Goal: Transaction & Acquisition: Book appointment/travel/reservation

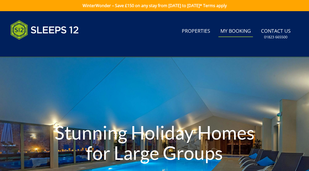
click at [231, 32] on link "My Booking" at bounding box center [236, 31] width 35 height 11
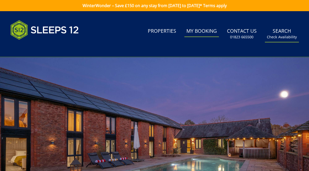
click at [280, 35] on small "Check Availability" at bounding box center [282, 37] width 30 height 5
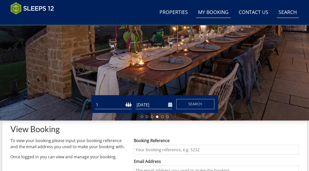
scroll to position [97, 0]
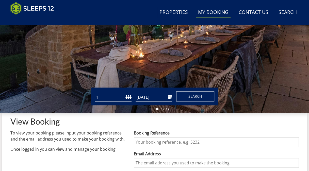
click at [127, 98] on select "1 2 3 4 5 6 7 8 9 10 11 12 13 14 15 16 17 18 19 20 21 22 23 24 25 26 27 28 29 3…" at bounding box center [113, 97] width 37 height 8
select select "15"
click at [95, 95] on select "1 2 3 4 5 6 7 8 9 10 11 12 13 14 15 16 17 18 19 20 21 22 23 24 25 26 27 28 29 3…" at bounding box center [113, 97] width 37 height 8
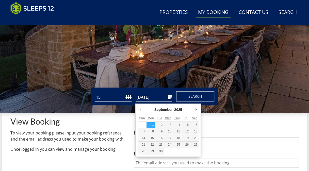
click at [153, 100] on input "[DATE]" at bounding box center [154, 97] width 37 height 8
type input "[DATE]"
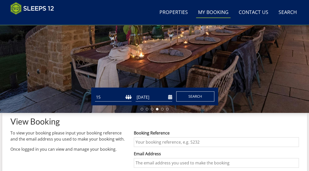
click at [191, 97] on span "Search" at bounding box center [196, 96] width 14 height 5
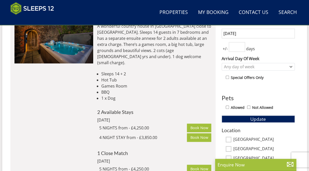
scroll to position [227, 0]
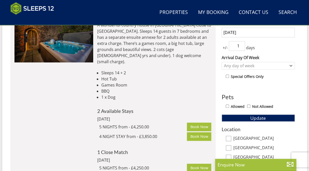
type input "1"
click at [241, 47] on input "1" at bounding box center [237, 46] width 16 height 10
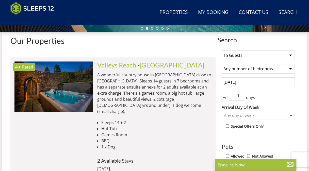
scroll to position [176, 0]
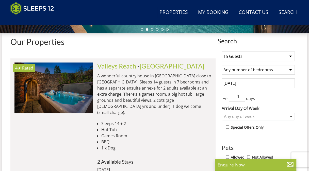
click at [292, 71] on select "Any number of bedrooms 4 Bedrooms 5 Bedrooms 6 Bedrooms 7 Bedrooms 8 Bedrooms 9…" at bounding box center [258, 70] width 73 height 10
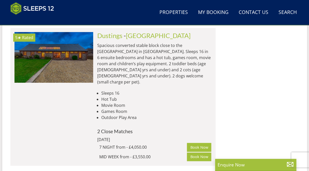
scroll to position [1132, 0]
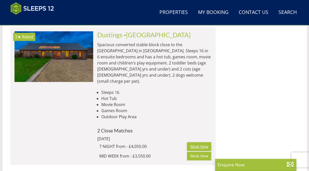
click at [203, 142] on link "Book Now" at bounding box center [199, 146] width 24 height 9
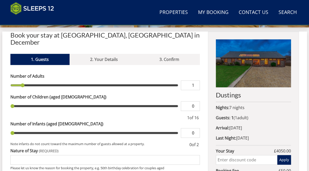
scroll to position [33, 0]
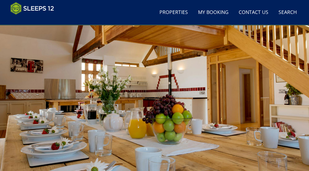
scroll to position [182, 0]
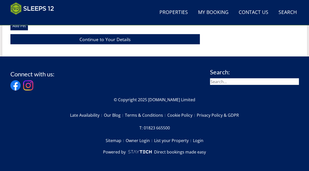
select select "15"
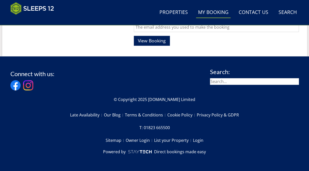
scroll to position [97, 0]
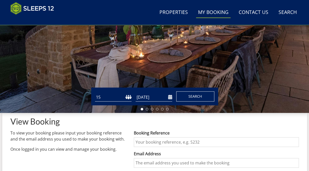
click at [207, 97] on button "Search" at bounding box center [195, 97] width 38 height 10
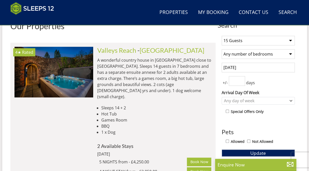
scroll to position [193, 0]
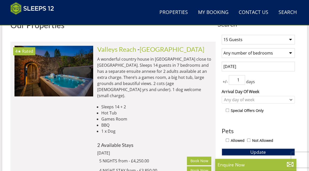
type input "1"
click at [241, 80] on input "1" at bounding box center [237, 80] width 16 height 10
click at [272, 125] on div "1 Guest 2 Guests 3 Guests 4 Guests 5 Guests 6 Guests 7 Guests 8 Guests 9 Guests…" at bounding box center [258, 153] width 81 height 244
click at [247, 154] on button "Update" at bounding box center [258, 152] width 73 height 7
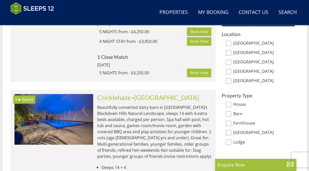
scroll to position [312, 0]
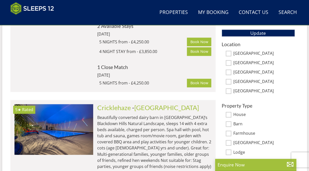
click at [229, 58] on div "Location [GEOGRAPHIC_DATA] [GEOGRAPHIC_DATA] [GEOGRAPHIC_DATA] [GEOGRAPHIC_DATA…" at bounding box center [258, 68] width 73 height 52
click at [229, 56] on input "[GEOGRAPHIC_DATA]" at bounding box center [229, 54] width 6 height 6
checkbox input "true"
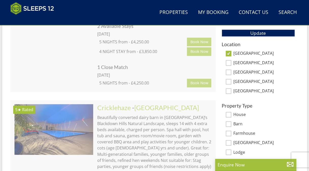
click at [228, 65] on input "[GEOGRAPHIC_DATA]" at bounding box center [229, 63] width 6 height 6
checkbox input "true"
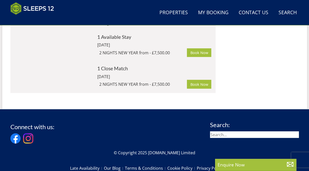
scroll to position [455, 0]
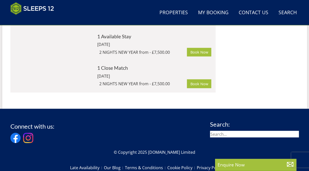
scroll to position [97, 0]
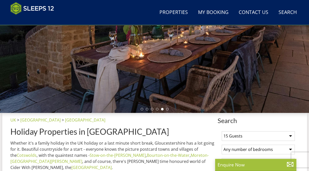
select select "15"
